Goal: Information Seeking & Learning: Learn about a topic

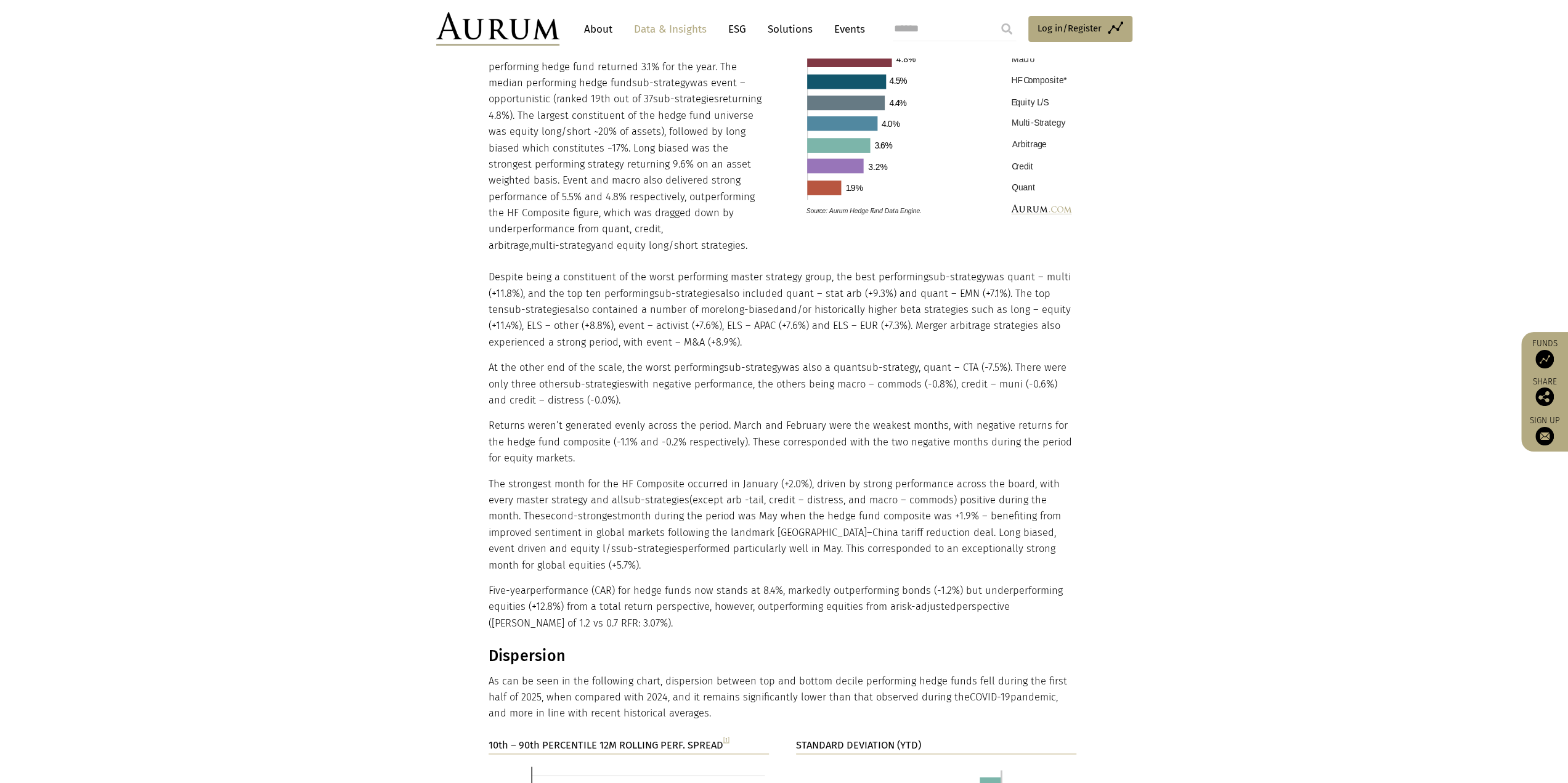
scroll to position [1603, 0]
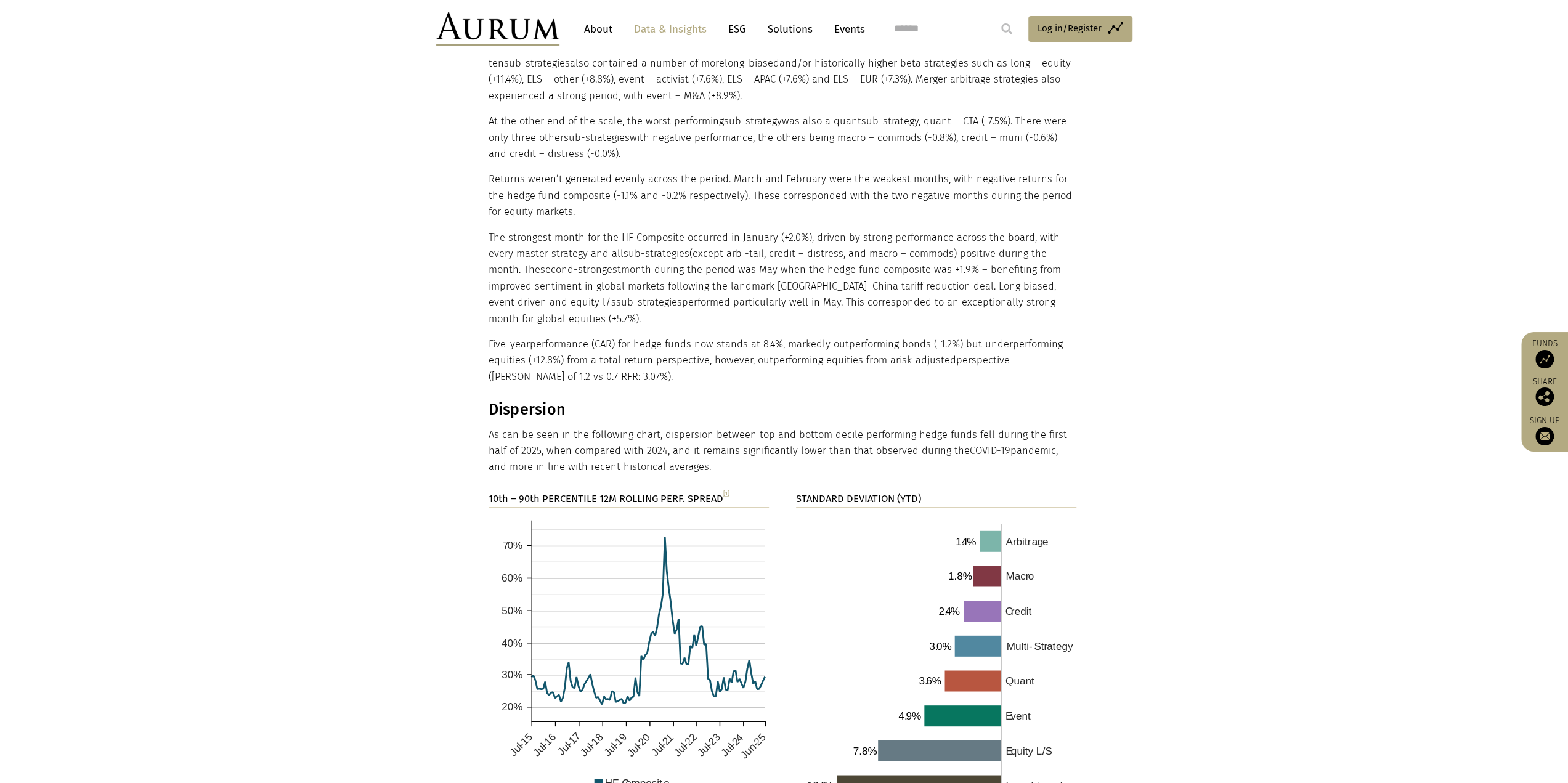
click at [839, 336] on p "Five-year performance (CAR) for hedge funds now stands at 8.4%, markedly outper…" at bounding box center [783, 360] width 588 height 49
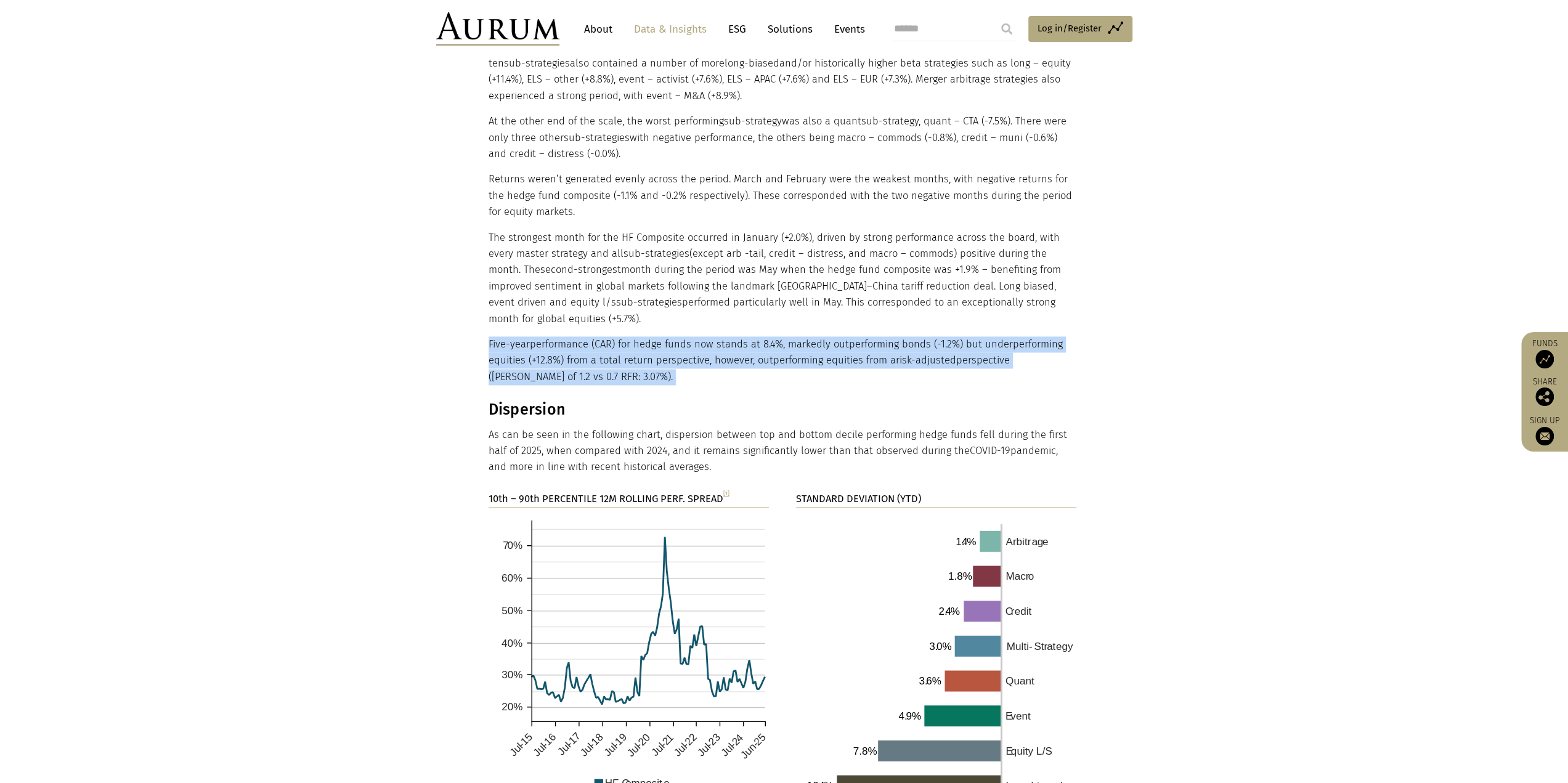
click at [839, 336] on p "Five-year performance (CAR) for hedge funds now stands at 8.4%, markedly outper…" at bounding box center [783, 360] width 588 height 49
click at [838, 336] on p "Five-year performance (CAR) for hedge funds now stands at 8.4%, markedly outper…" at bounding box center [783, 360] width 588 height 49
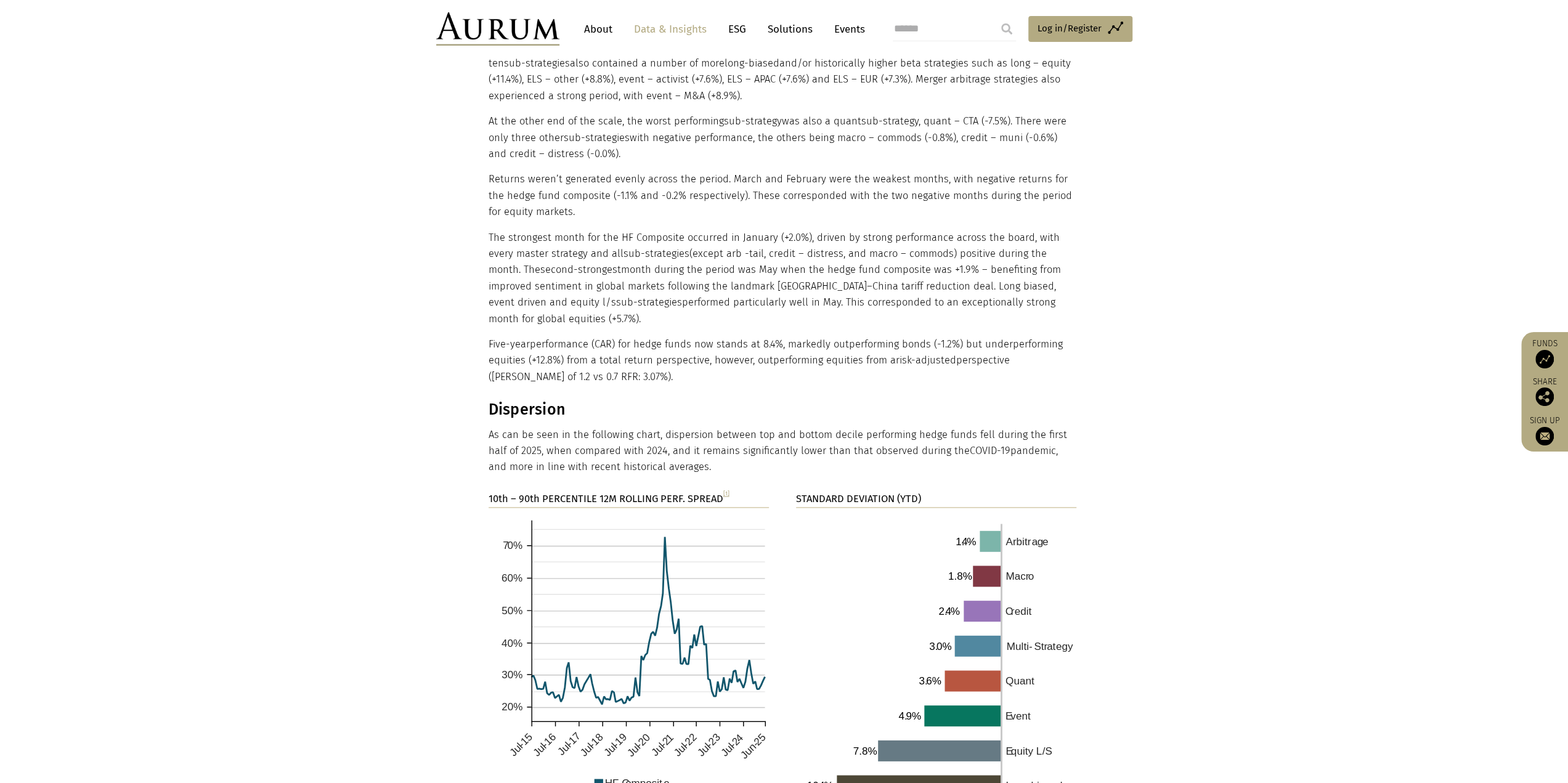
drag, startPoint x: 486, startPoint y: 221, endPoint x: 662, endPoint y: 440, distance: 281.0
click at [662, 440] on main "Hedge Fund Data Hedge fund industry performance deep dive – H1 2025 [DATE] 4 mi…" at bounding box center [784, 478] width 1568 height 4000
click at [664, 437] on p "As can be seen in the following chart, dispersion between top and bottom decile…" at bounding box center [783, 451] width 588 height 49
drag, startPoint x: 663, startPoint y: 436, endPoint x: 478, endPoint y: 233, distance: 274.7
click at [478, 233] on main "Hedge Fund Data Hedge fund industry performance deep dive – H1 2025 [DATE] 4 mi…" at bounding box center [784, 478] width 1568 height 4000
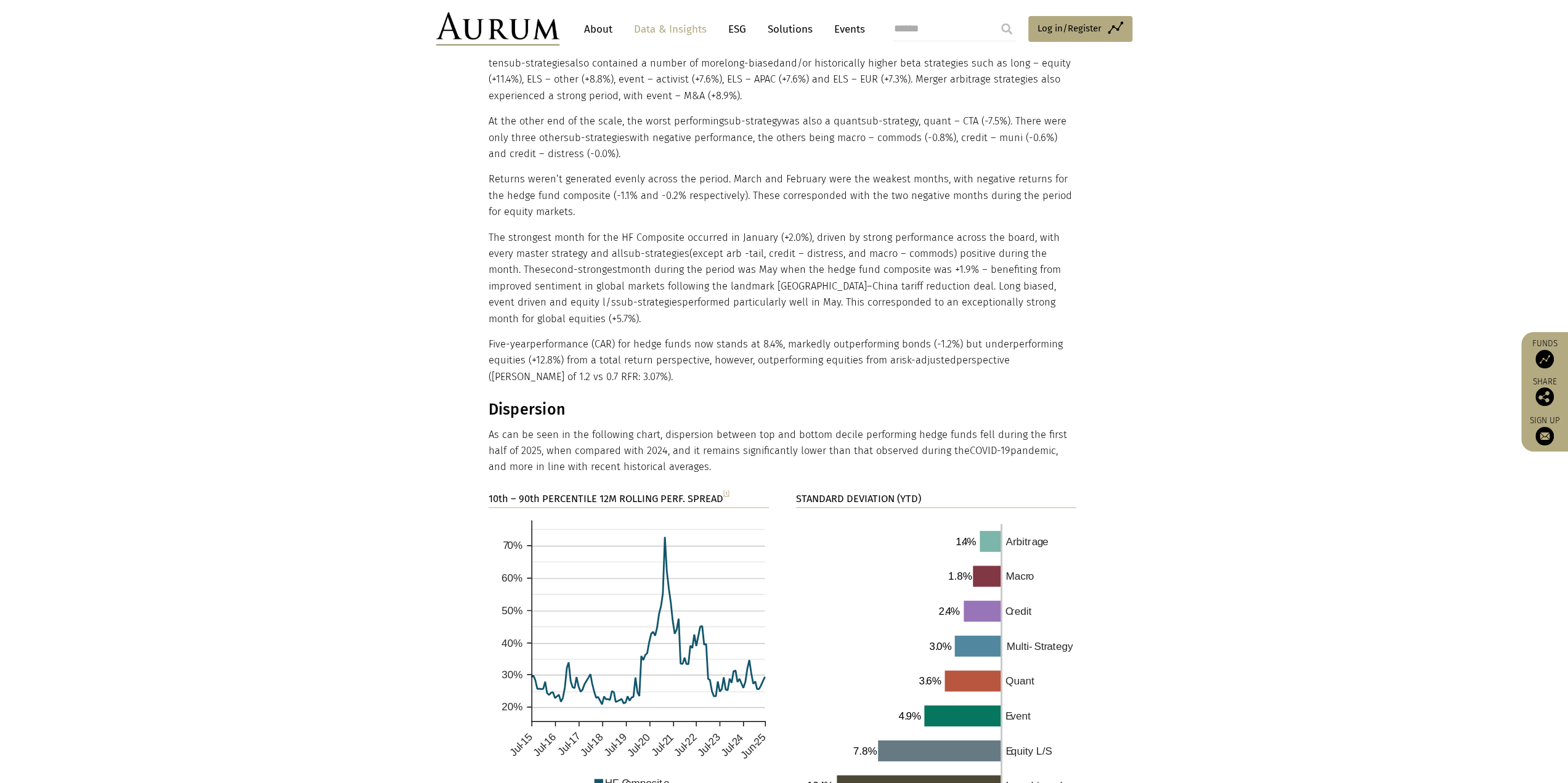
click at [497, 230] on p "The strongest month for the HF Composite occurred in January (+2.0%), driven by…" at bounding box center [783, 279] width 588 height 97
drag, startPoint x: 488, startPoint y: 221, endPoint x: 667, endPoint y: 429, distance: 274.4
click at [667, 429] on main "Hedge Fund Data Hedge fund industry performance deep dive – H1 2025 [DATE] 4 mi…" at bounding box center [784, 478] width 1568 height 4000
click at [658, 427] on p "As can be seen in the following chart, dispersion between top and bottom decile…" at bounding box center [783, 451] width 588 height 49
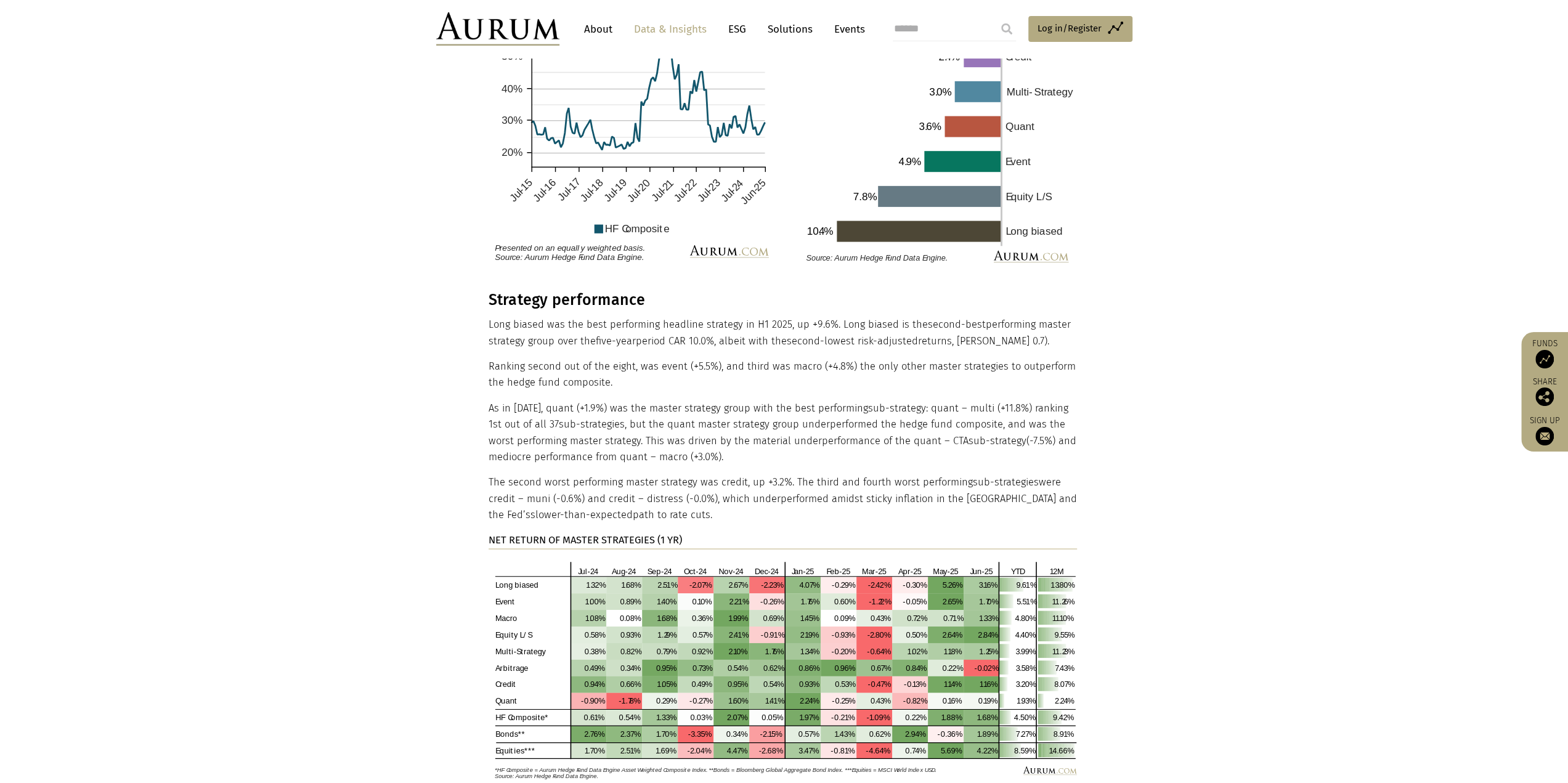
scroll to position [2218, 0]
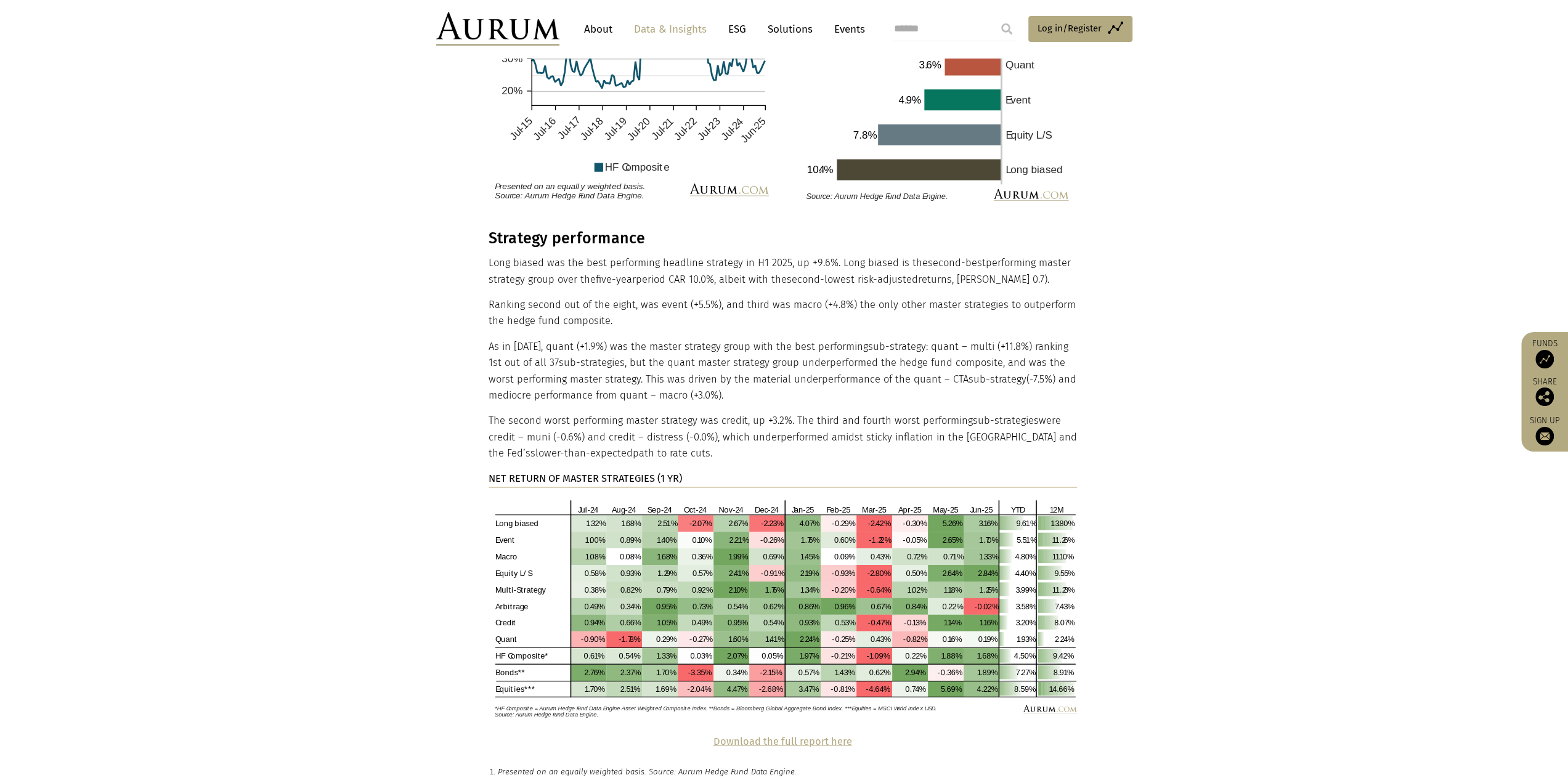
click at [698, 296] on p "Ranking second out of the eight, was event (+5.5%), and third was macro (+4.8%)…" at bounding box center [783, 312] width 588 height 33
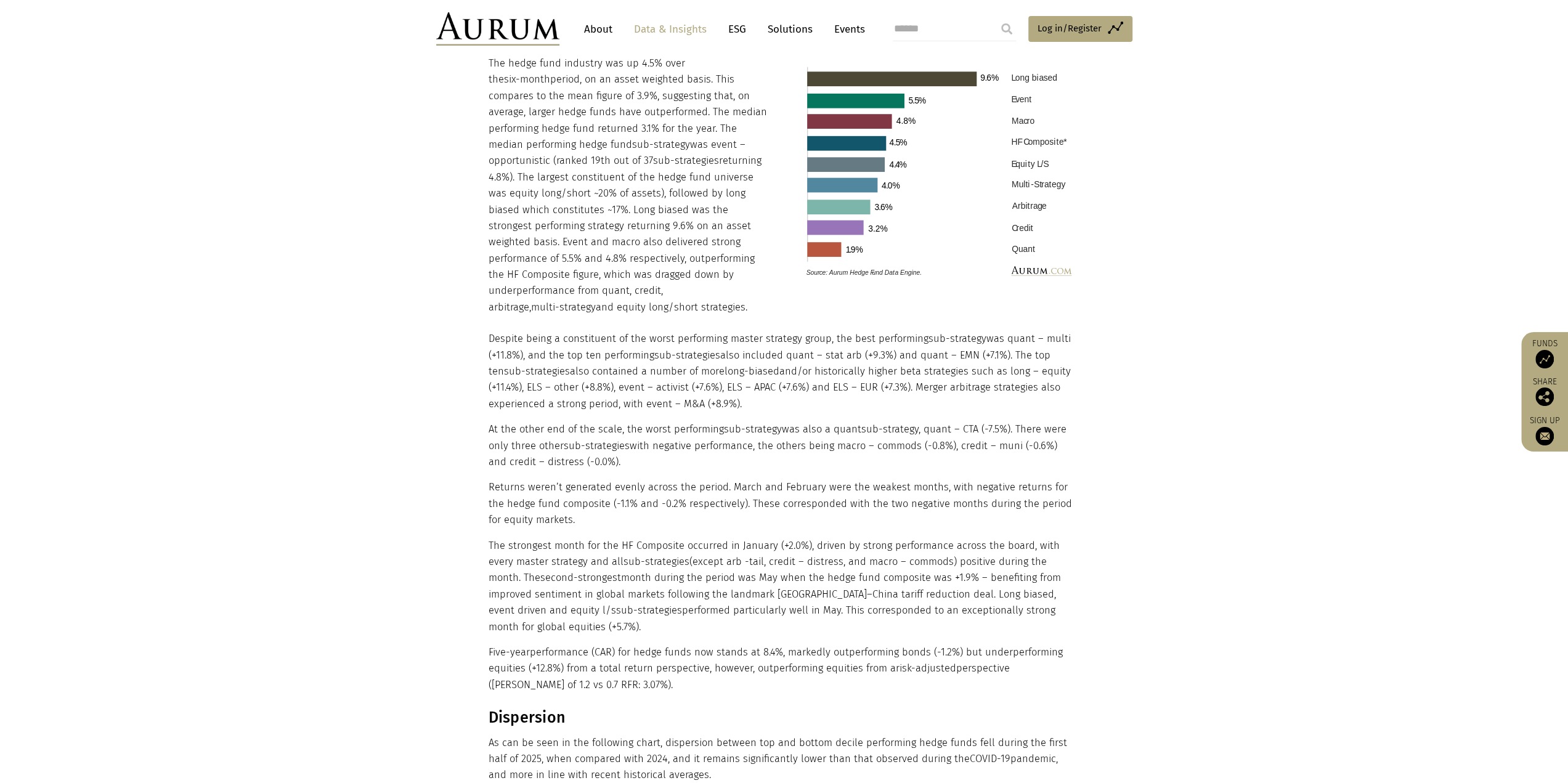
scroll to position [1232, 0]
